Goal: Information Seeking & Learning: Learn about a topic

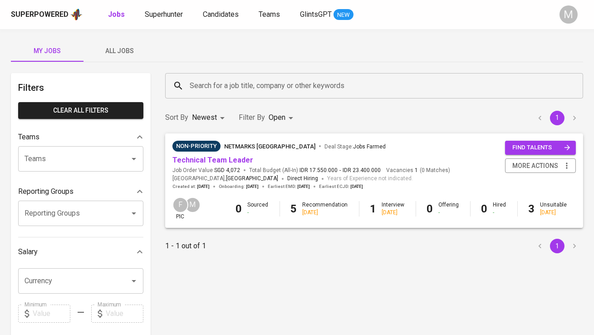
click at [121, 47] on span "All Jobs" at bounding box center [120, 50] width 62 height 11
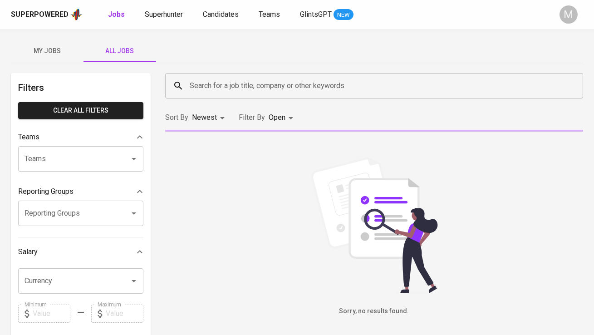
click at [225, 87] on input "Search for a job title, company or other keywords" at bounding box center [376, 85] width 378 height 17
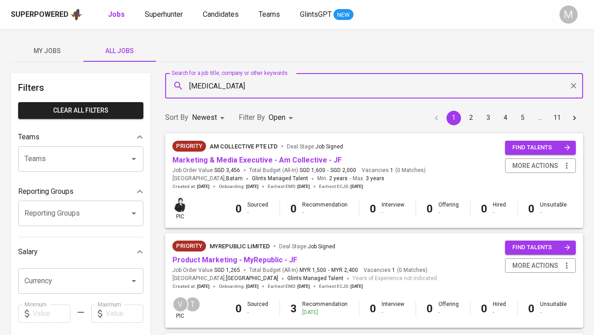
type input "[MEDICAL_DATA]"
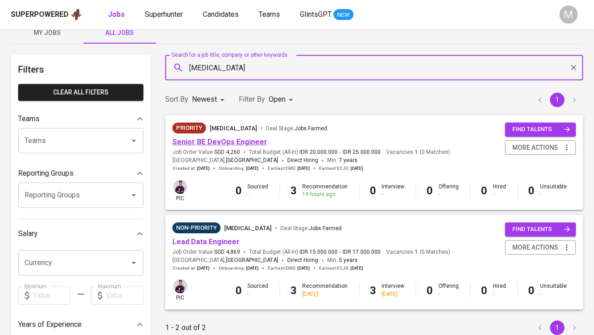
scroll to position [39, 0]
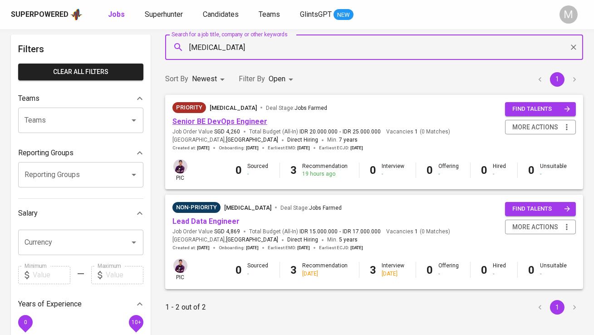
click at [246, 120] on link "Senior BE DevOps Engineer" at bounding box center [219, 121] width 95 height 9
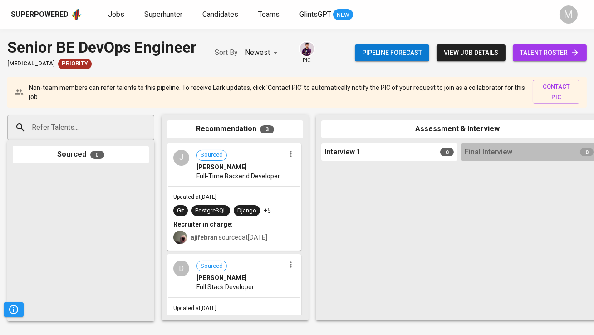
click at [476, 55] on span "view job details" at bounding box center [471, 52] width 54 height 11
